Goal: Task Accomplishment & Management: Use online tool/utility

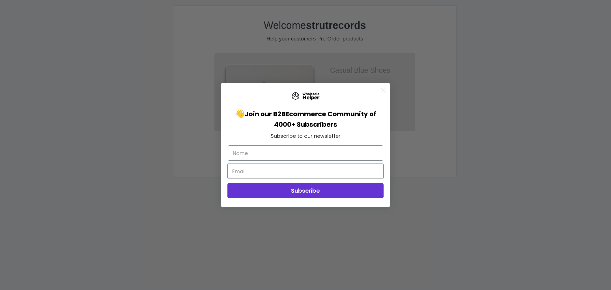
click at [469, 171] on div "Close dialog 👋 Join our B2B Ecommerce Community of 4000+ Subscribers Subscribe …" at bounding box center [305, 145] width 611 height 290
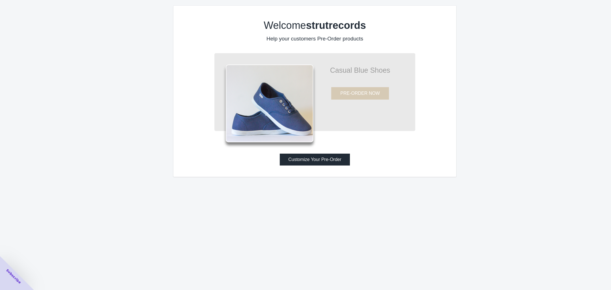
click at [301, 162] on button "Customize Your Pre-Order" at bounding box center [315, 160] width 70 height 12
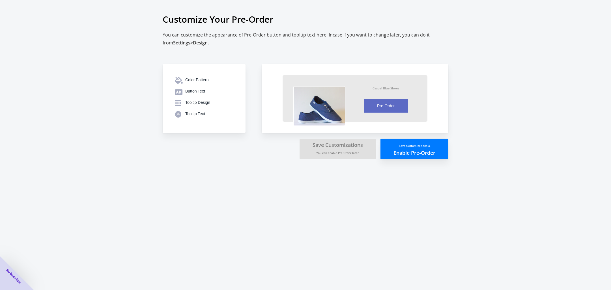
click at [410, 154] on button "Save Customizations & Enable Pre-Order" at bounding box center [415, 149] width 68 height 21
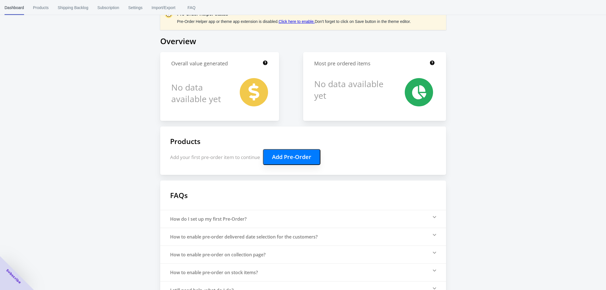
scroll to position [30, 0]
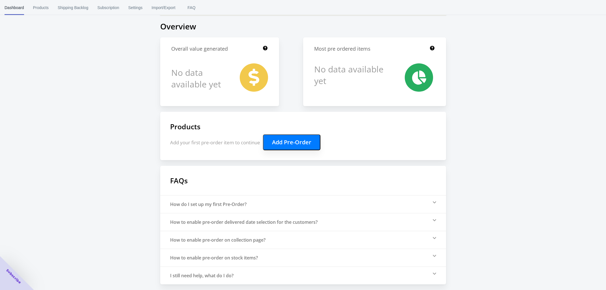
click at [293, 141] on button "Add Pre-Order" at bounding box center [291, 142] width 57 height 16
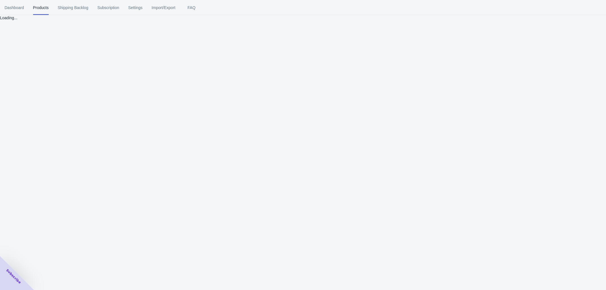
scroll to position [0, 0]
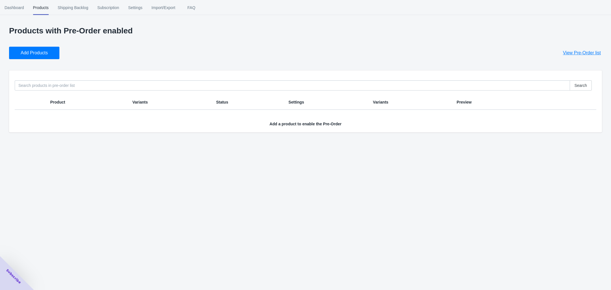
click at [76, 98] on th "Product" at bounding box center [87, 102] width 82 height 15
click at [282, 125] on span "Add a product to enable the Pre-Order" at bounding box center [306, 124] width 72 height 5
click at [339, 124] on span "Add a product to enable the Pre-Order" at bounding box center [306, 124] width 72 height 5
click at [571, 53] on span "View Pre-Order list" at bounding box center [582, 53] width 38 height 6
click at [36, 56] on button "Add Products" at bounding box center [34, 53] width 50 height 12
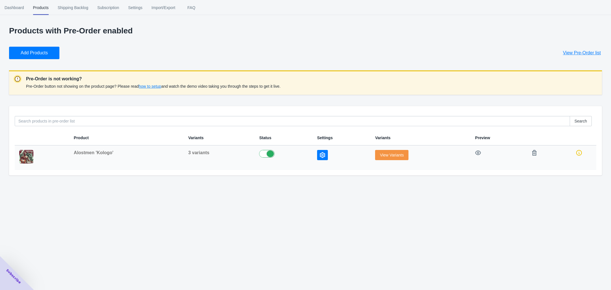
click at [261, 155] on label at bounding box center [283, 153] width 49 height 7
click at [269, 154] on label at bounding box center [283, 153] width 49 height 7
checkbox input "true"
click at [394, 157] on span "View Variants" at bounding box center [392, 155] width 24 height 5
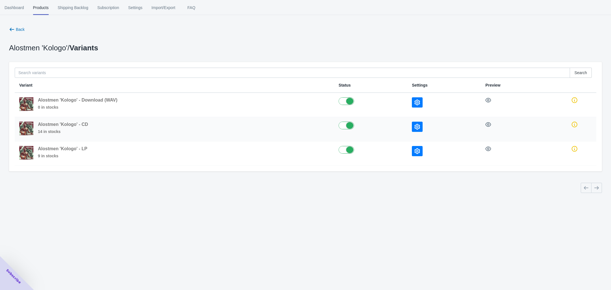
click at [343, 122] on div at bounding box center [354, 122] width 30 height 0
checkbox input "false"
click at [345, 151] on label at bounding box center [371, 149] width 64 height 7
checkbox input "false"
click at [420, 101] on icon "button" at bounding box center [418, 103] width 6 height 6
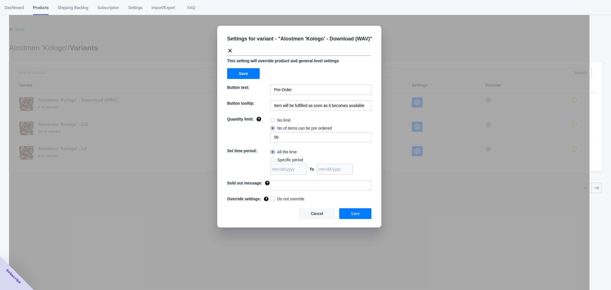
click at [308, 26] on div "Settings for variant - " Alostmen 'Kologo' - Download (WAV) " This setting will…" at bounding box center [299, 127] width 164 height 202
click at [232, 51] on icon at bounding box center [230, 51] width 6 height 6
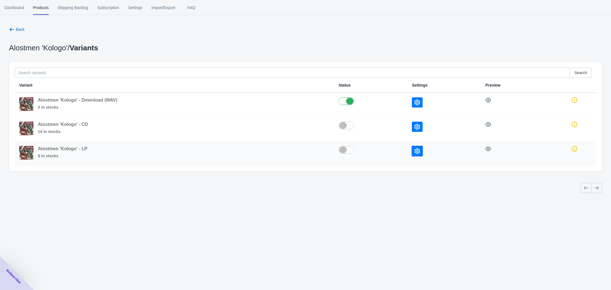
click at [420, 151] on icon "button" at bounding box center [418, 151] width 6 height 6
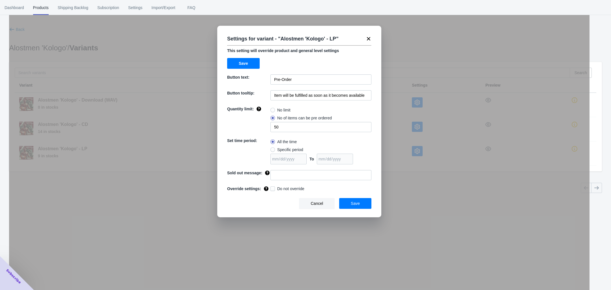
click at [399, 53] on div "Settings for variant - " Alostmen 'Kologo' - LP " This setting will override pr…" at bounding box center [299, 159] width 581 height 290
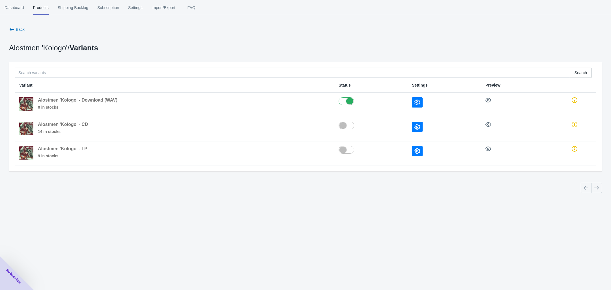
click at [213, 212] on div "Dashboard Products Shipping Backlog Subscription Settings Import/Export FAQ Das…" at bounding box center [305, 145] width 611 height 290
click at [302, 239] on div "Dashboard Products Shipping Backlog Subscription Settings Import/Export FAQ Das…" at bounding box center [305, 145] width 611 height 290
click at [348, 124] on label at bounding box center [371, 125] width 64 height 7
checkbox input "true"
click at [354, 148] on label at bounding box center [371, 149] width 64 height 7
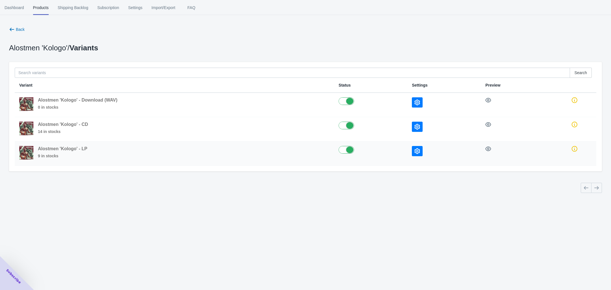
checkbox input "true"
click at [340, 193] on div at bounding box center [304, 186] width 598 height 16
click at [188, 65] on div "Search" at bounding box center [303, 70] width 586 height 15
click at [44, 8] on span "Products" at bounding box center [41, 7] width 16 height 15
click at [80, 7] on span "Shipping Backlog" at bounding box center [73, 7] width 31 height 15
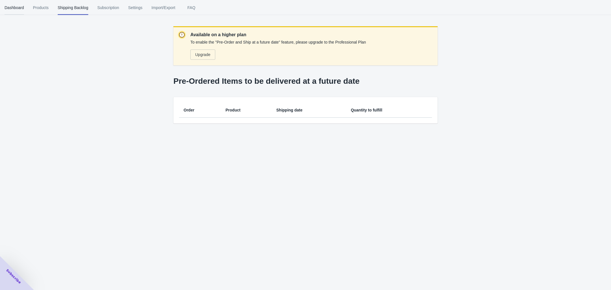
click at [18, 5] on span "Dashboard" at bounding box center [15, 7] width 20 height 15
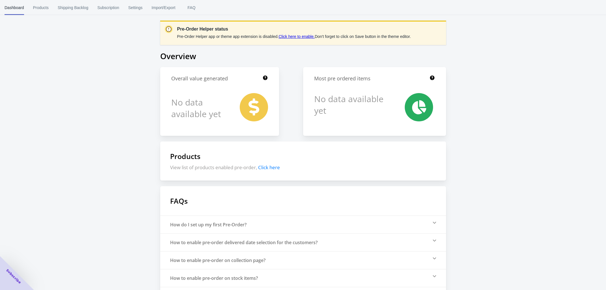
click at [294, 35] on link "Click here to enable." at bounding box center [296, 36] width 36 height 5
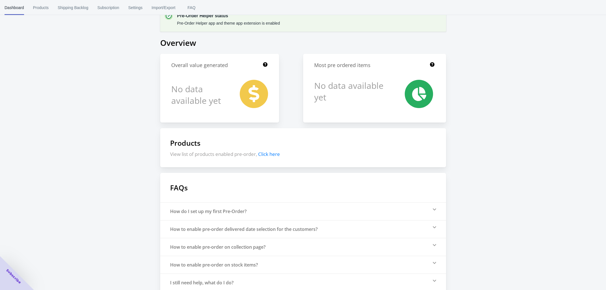
scroll to position [21, 0]
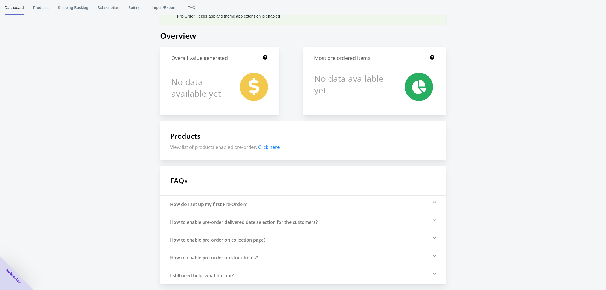
click at [272, 148] on span "Click here" at bounding box center [269, 147] width 22 height 7
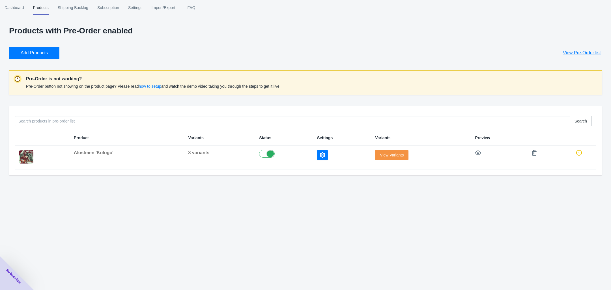
click at [456, 210] on div "Dashboard Products Shipping Backlog Subscription Settings Import/Export FAQ Das…" at bounding box center [305, 145] width 611 height 290
click at [380, 154] on span "View Variants" at bounding box center [392, 155] width 24 height 5
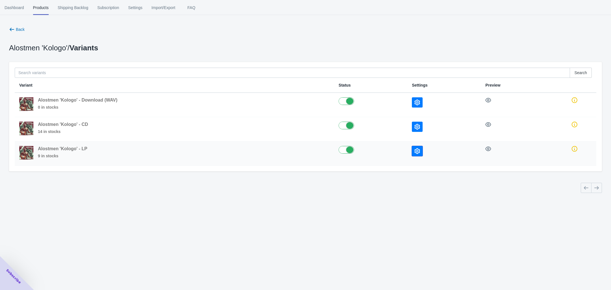
click at [423, 153] on button "button" at bounding box center [417, 151] width 11 height 10
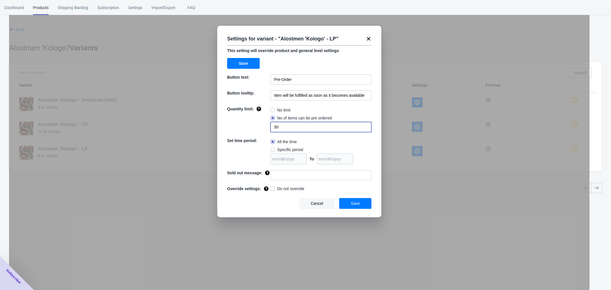
click at [304, 127] on input "50" at bounding box center [321, 127] width 101 height 10
click at [301, 82] on input "Pre-Order" at bounding box center [321, 79] width 101 height 10
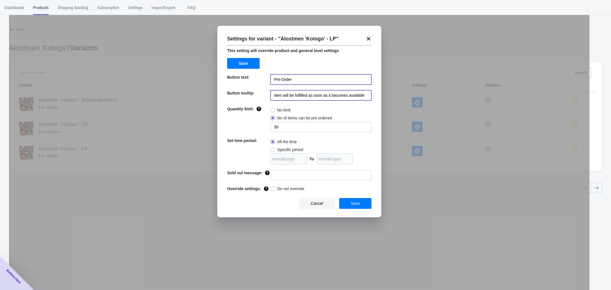
click at [343, 100] on input "Item will be fulfilled as soon as it becomes available" at bounding box center [321, 95] width 101 height 10
click at [365, 40] on div "Settings for variant - " Alostmen 'Kologo' - LP "" at bounding box center [297, 37] width 149 height 14
click at [370, 38] on icon at bounding box center [368, 38] width 3 height 3
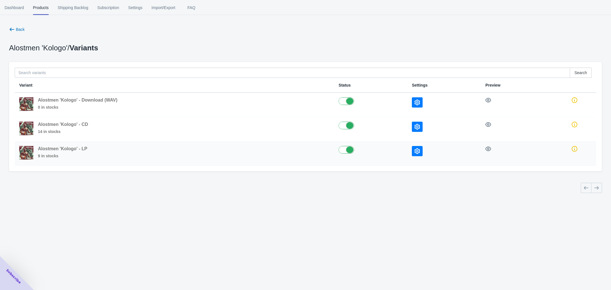
click at [344, 150] on label at bounding box center [371, 149] width 64 height 7
checkbox input "false"
click at [343, 126] on label at bounding box center [371, 125] width 64 height 7
checkbox input "false"
click at [419, 104] on icon "button" at bounding box center [418, 103] width 6 height 6
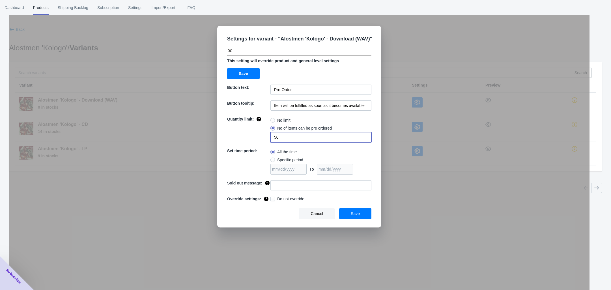
click at [299, 138] on input "50" at bounding box center [321, 137] width 101 height 10
click at [289, 87] on input "Pre-Order" at bounding box center [321, 90] width 101 height 10
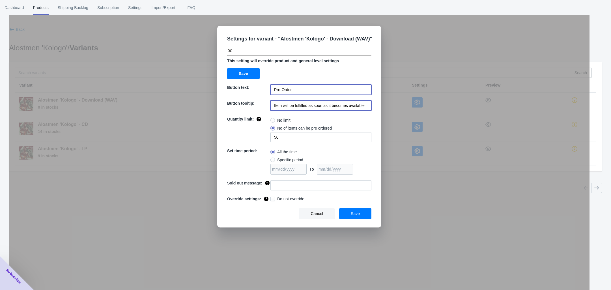
click at [277, 108] on input "Item will be fulfilled as soon as it becomes available" at bounding box center [321, 105] width 101 height 10
click at [274, 160] on span at bounding box center [273, 160] width 5 height 5
click at [272, 159] on input "Specific period" at bounding box center [272, 158] width 0 height 0
radio input "true"
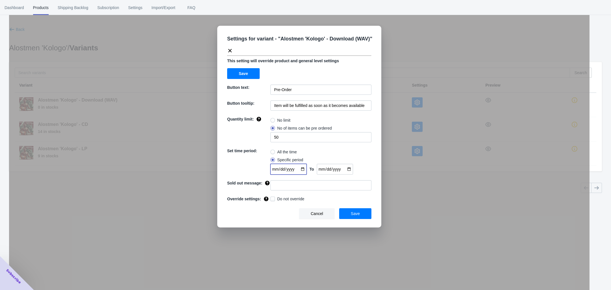
click at [304, 170] on input "date" at bounding box center [289, 169] width 36 height 11
type input "2025-09-10"
click at [318, 155] on div "All the time" at bounding box center [321, 152] width 101 height 8
click at [350, 170] on input "date" at bounding box center [335, 169] width 36 height 11
type input "2025-09-11"
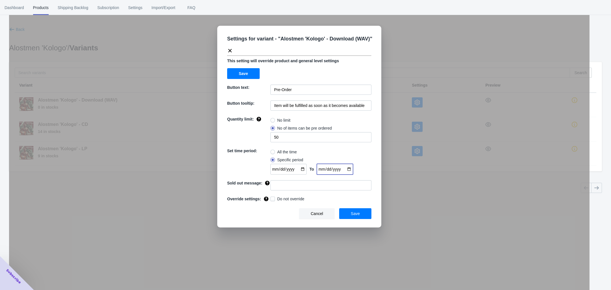
click at [334, 149] on div "All the time" at bounding box center [321, 152] width 101 height 8
click at [352, 215] on span "Save" at bounding box center [355, 213] width 9 height 5
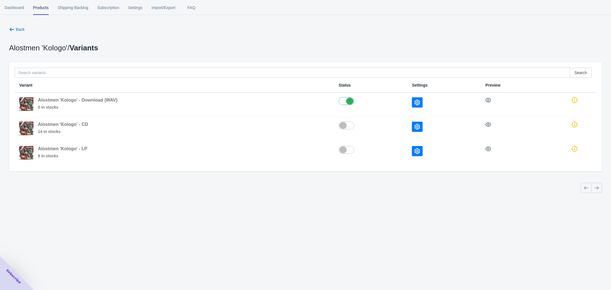
click at [267, 222] on div "Dashboard Products Shipping Backlog Subscription Settings Import/Export FAQ Das…" at bounding box center [305, 145] width 611 height 290
click at [425, 104] on div at bounding box center [444, 102] width 65 height 10
click at [491, 100] on icon "button" at bounding box center [489, 100] width 6 height 6
click at [78, 100] on span "Alostmen 'Kologo' - Download (WAV)" at bounding box center [78, 100] width 80 height 5
click at [111, 100] on span "Alostmen 'Kologo' - Download (WAV)" at bounding box center [78, 100] width 80 height 5
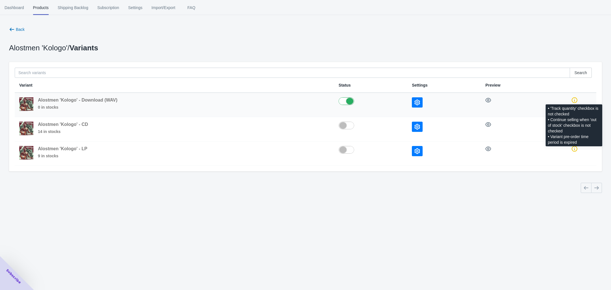
click at [574, 100] on icon at bounding box center [575, 100] width 6 height 6
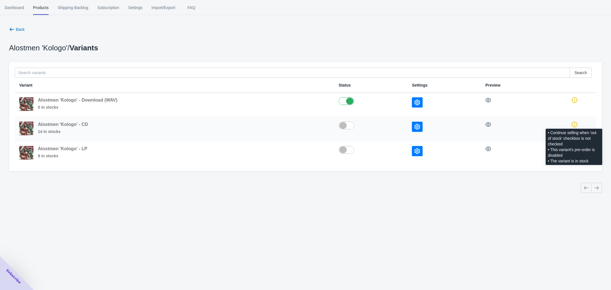
click at [575, 125] on icon at bounding box center [575, 125] width 6 height 6
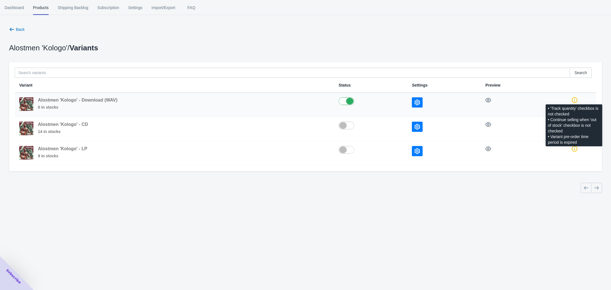
click at [572, 100] on icon at bounding box center [575, 100] width 6 height 6
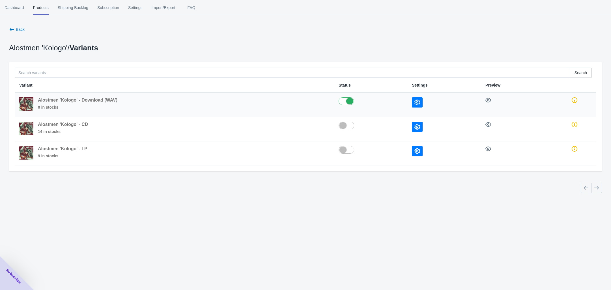
click at [416, 100] on icon "button" at bounding box center [418, 103] width 6 height 6
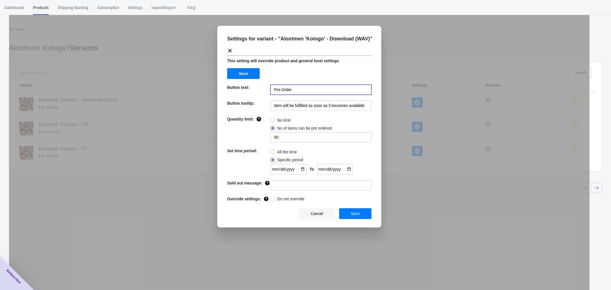
click at [298, 94] on input "Pre-Order" at bounding box center [321, 90] width 101 height 10
click at [229, 47] on div "Settings for variant - " Alostmen 'Kologo' - Download (WAV) "" at bounding box center [297, 42] width 149 height 24
click at [364, 212] on button "Save" at bounding box center [355, 213] width 32 height 11
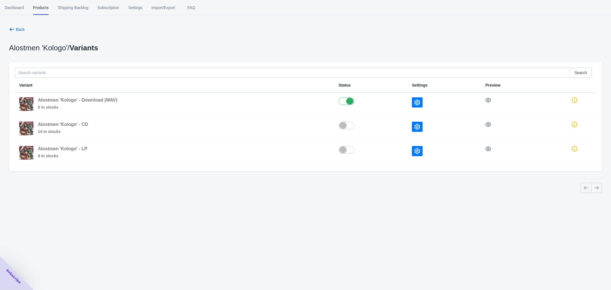
click at [359, 215] on div "Dashboard Products Shipping Backlog Subscription Settings Import/Export FAQ Das…" at bounding box center [305, 145] width 611 height 290
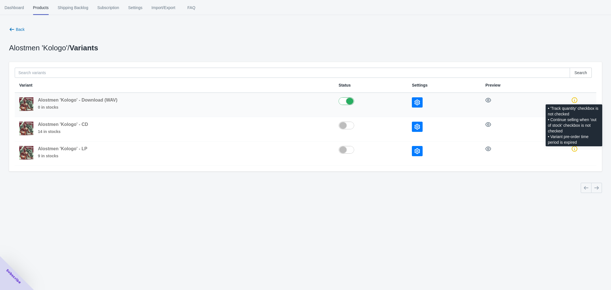
click at [572, 102] on icon at bounding box center [575, 100] width 6 height 6
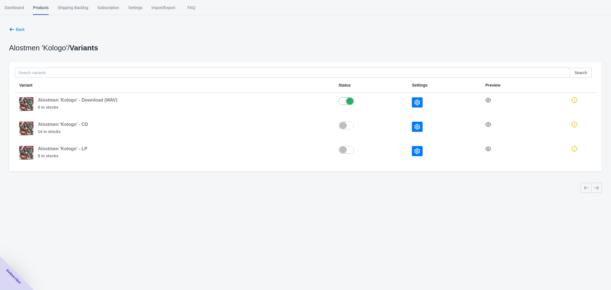
click at [547, 201] on div "Dashboard Products Shipping Backlog Subscription Settings Import/Export FAQ Das…" at bounding box center [305, 145] width 611 height 290
click at [381, 41] on div "Alostmen 'Kologo' / Variants" at bounding box center [304, 45] width 598 height 10
click at [391, 227] on div "Dashboard Products Shipping Backlog Subscription Settings Import/Export FAQ Das…" at bounding box center [305, 145] width 611 height 290
click at [490, 101] on icon "button" at bounding box center [489, 100] width 6 height 6
click at [280, 210] on div "Dashboard Products Shipping Backlog Subscription Settings Import/Export FAQ Das…" at bounding box center [305, 145] width 611 height 290
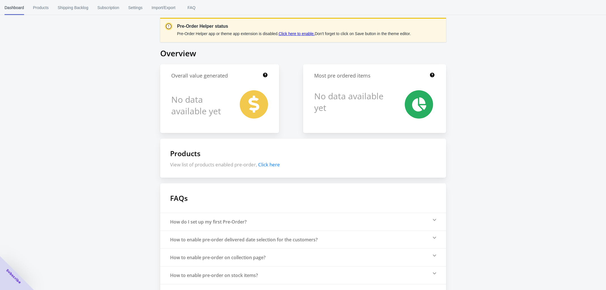
scroll to position [21, 0]
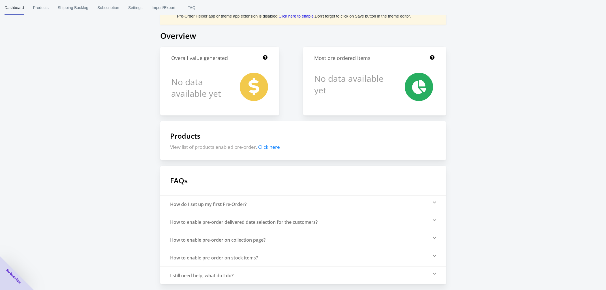
click at [434, 199] on div "How do I set up my first Pre-Order?" at bounding box center [303, 204] width 286 height 18
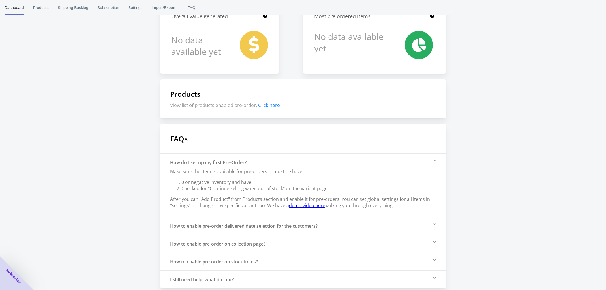
scroll to position [67, 0]
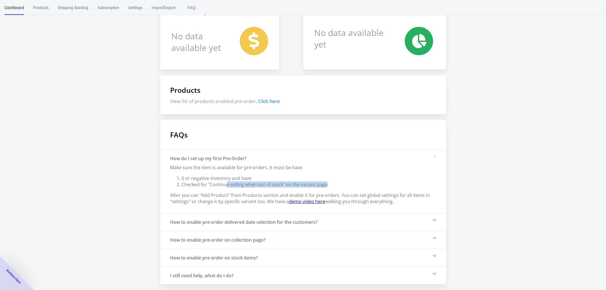
drag, startPoint x: 227, startPoint y: 184, endPoint x: 326, endPoint y: 185, distance: 99.6
click at [326, 185] on li "Checked for "Continue selling when out of stock" on the variant page." at bounding box center [307, 184] width 253 height 6
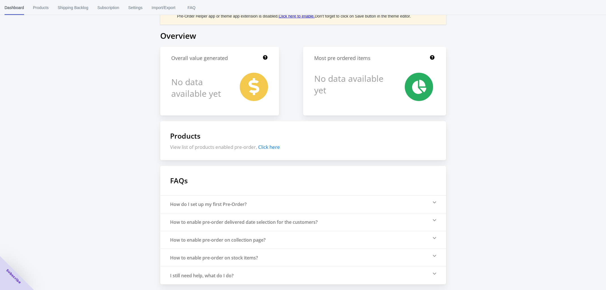
click at [432, 201] on div "How do I set up my first Pre-Order?" at bounding box center [303, 204] width 286 height 18
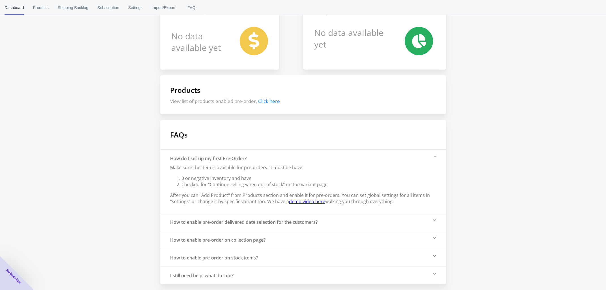
click at [304, 201] on link "demo video here" at bounding box center [307, 201] width 36 height 6
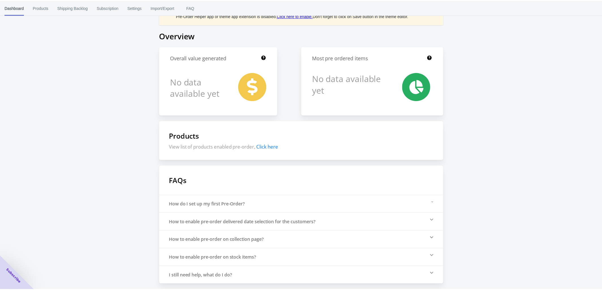
scroll to position [21, 0]
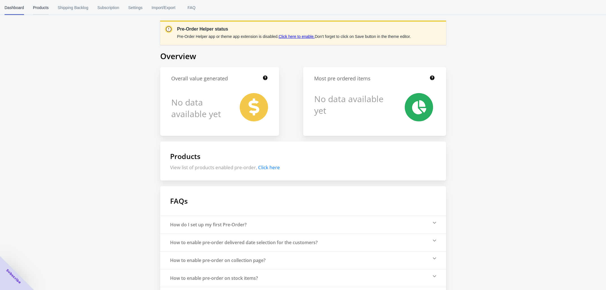
click at [33, 6] on span "Products" at bounding box center [41, 7] width 16 height 15
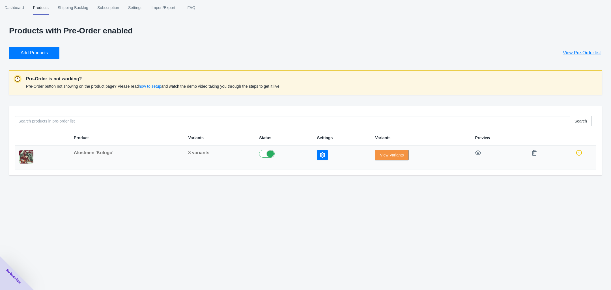
drag, startPoint x: 384, startPoint y: 153, endPoint x: 378, endPoint y: 155, distance: 6.9
click at [384, 153] on span "View Variants" at bounding box center [392, 155] width 24 height 5
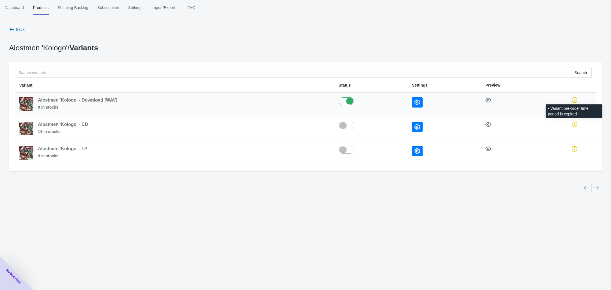
click at [570, 101] on span at bounding box center [574, 100] width 35 height 6
click at [574, 101] on icon at bounding box center [575, 100] width 6 height 6
click at [575, 100] on icon at bounding box center [575, 100] width 6 height 6
click at [565, 200] on div "Back Alostmen 'Kologo' / Variants Search Variant Status Settings Preview Alostm…" at bounding box center [305, 113] width 611 height 174
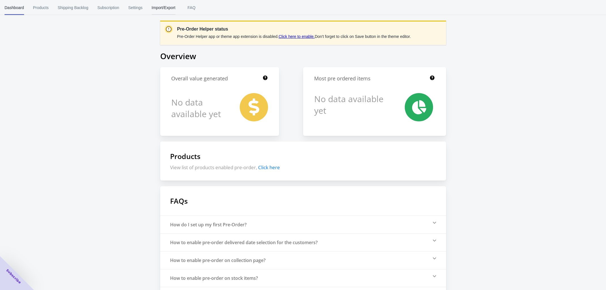
click at [162, 3] on span "Import/Export" at bounding box center [164, 7] width 24 height 15
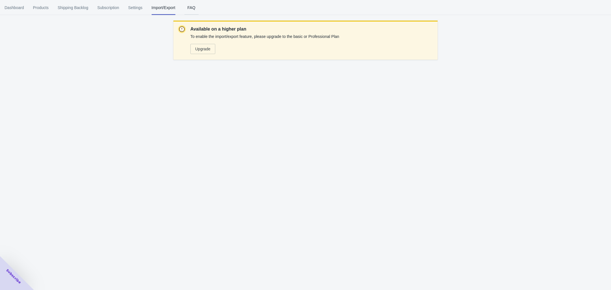
click at [188, 7] on span "FAQ" at bounding box center [192, 7] width 14 height 15
click at [191, 102] on div "Dashboard Products Shipping Backlog Subscription Settings Import/Export FAQ Das…" at bounding box center [305, 145] width 611 height 290
click at [32, 5] on button "Products" at bounding box center [41, 7] width 25 height 15
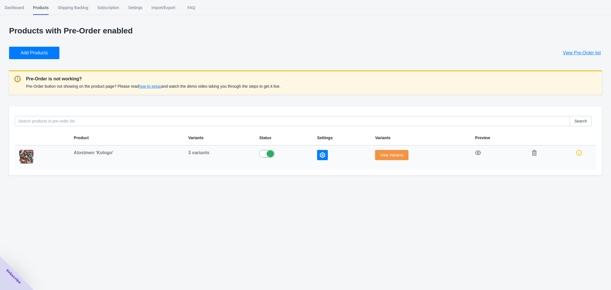
click at [394, 155] on span "View Variants" at bounding box center [392, 155] width 24 height 5
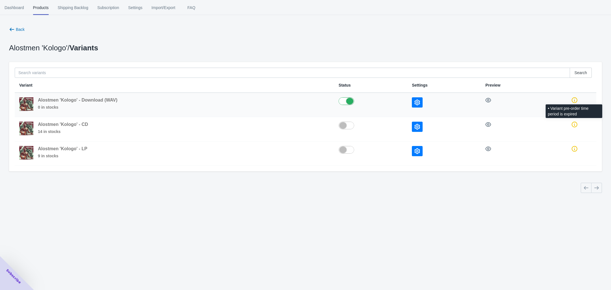
click at [577, 101] on span at bounding box center [574, 100] width 35 height 6
drag, startPoint x: 580, startPoint y: 114, endPoint x: 557, endPoint y: 113, distance: 22.7
click at [576, 100] on icon at bounding box center [575, 100] width 6 height 6
